Goal: Information Seeking & Learning: Understand process/instructions

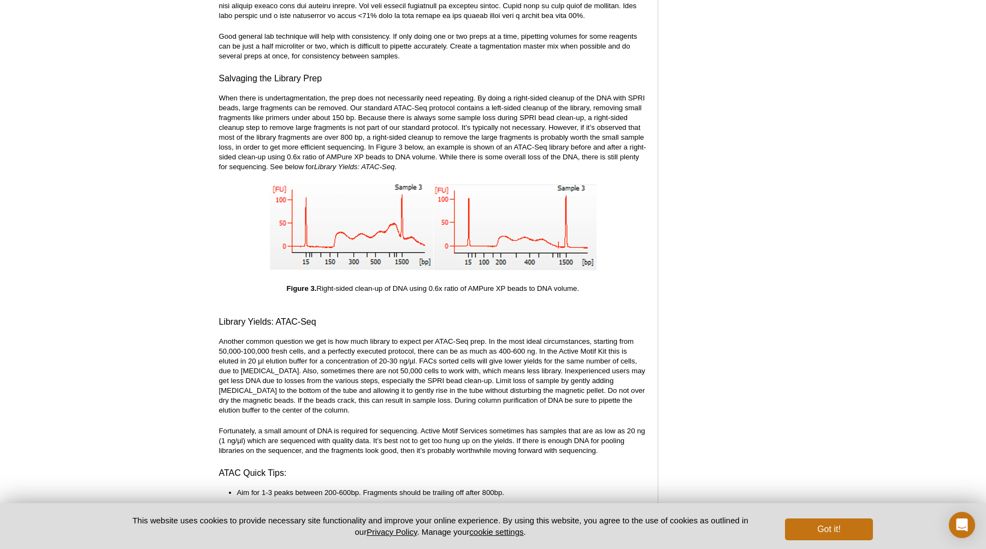
scroll to position [2277, 0]
drag, startPoint x: 326, startPoint y: 147, endPoint x: 412, endPoint y: 149, distance: 86.9
click at [412, 149] on p "When there is undertagmentation, the prep does not necessarily need repeating. …" at bounding box center [433, 131] width 428 height 79
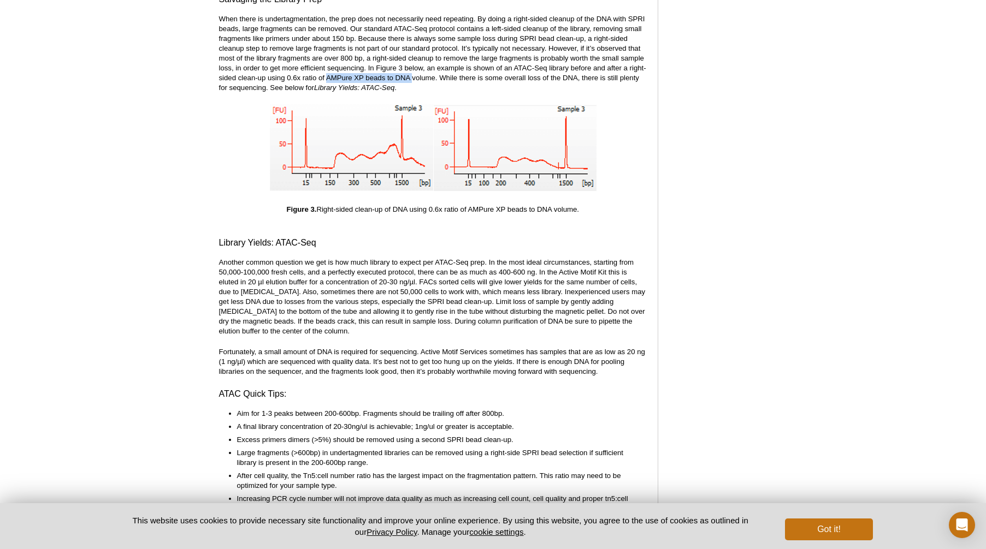
scroll to position [2356, 0]
drag, startPoint x: 416, startPoint y: 417, endPoint x: 455, endPoint y: 414, distance: 38.9
click at [455, 421] on li "A final library concentration of 20-30ng/ul is achievable; 1ng/ul or greater is…" at bounding box center [436, 426] width 399 height 10
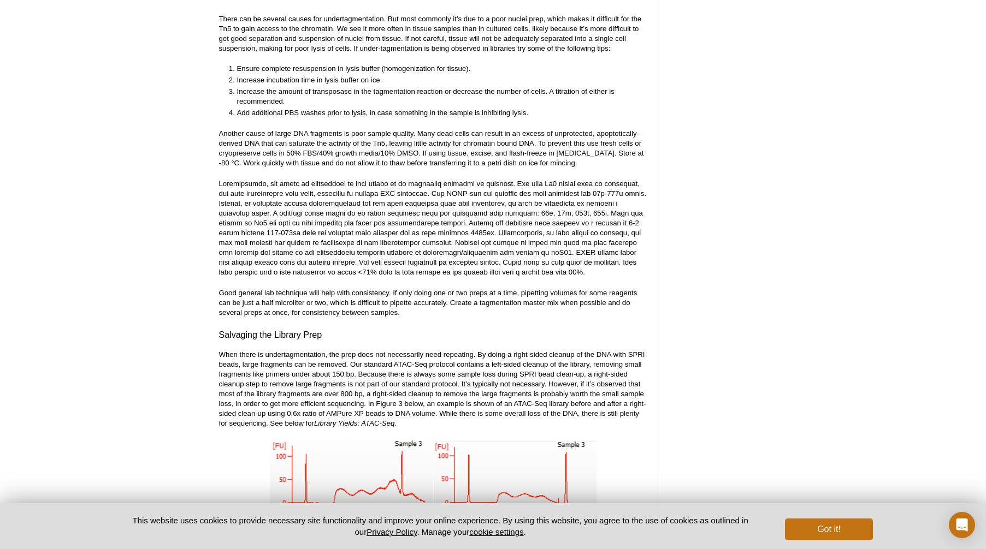
scroll to position [2020, 0]
click at [313, 63] on li "Ensure complete resuspension in lysis buffer (homogenization for tissue)." at bounding box center [436, 68] width 399 height 10
drag, startPoint x: 270, startPoint y: 70, endPoint x: 307, endPoint y: 72, distance: 36.6
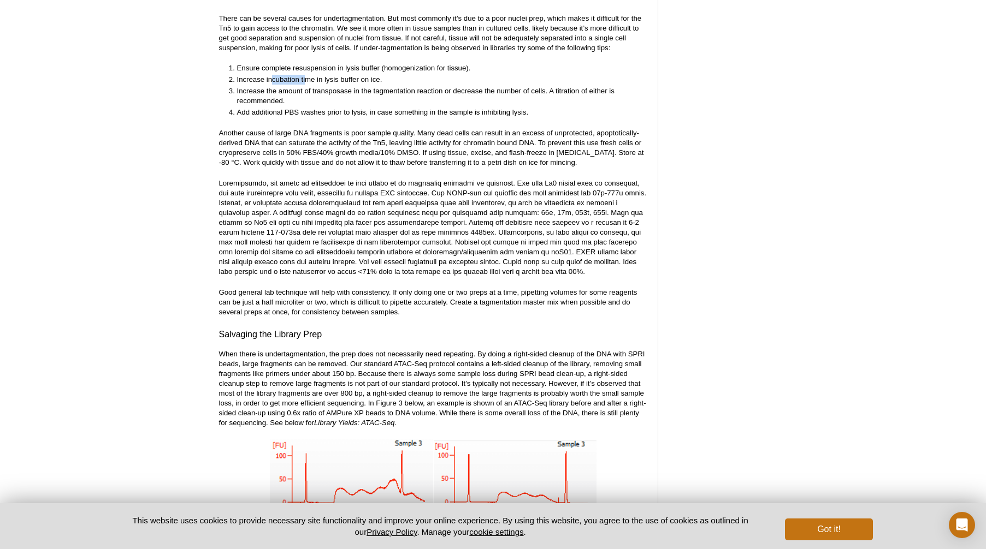
click at [307, 75] on li "Increase incubation time in lysis buffer on ice." at bounding box center [436, 80] width 399 height 10
click at [331, 86] on li "Increase the amount of transposase in the tagmentation reaction or decrease the…" at bounding box center [436, 96] width 399 height 20
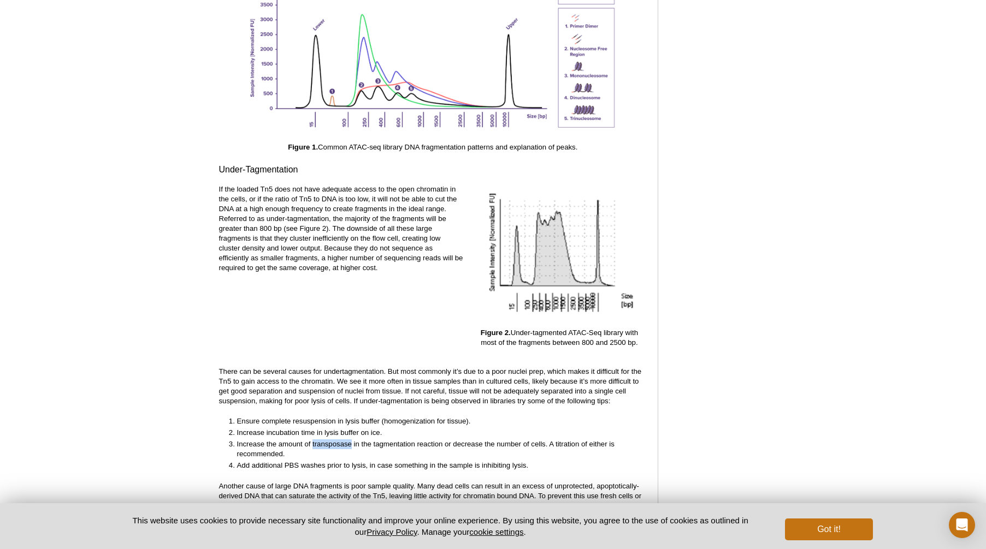
scroll to position [1668, 0]
